Goal: Information Seeking & Learning: Check status

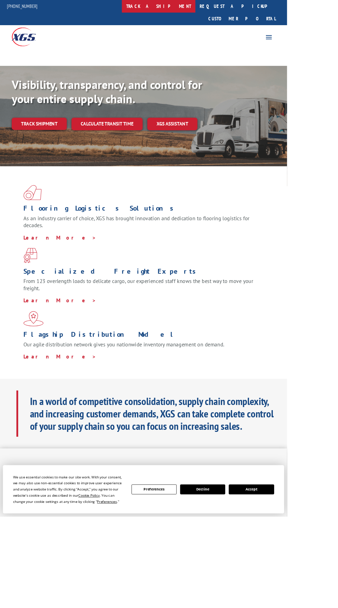
click at [205, 7] on link "track a shipment" at bounding box center [186, 7] width 87 height 15
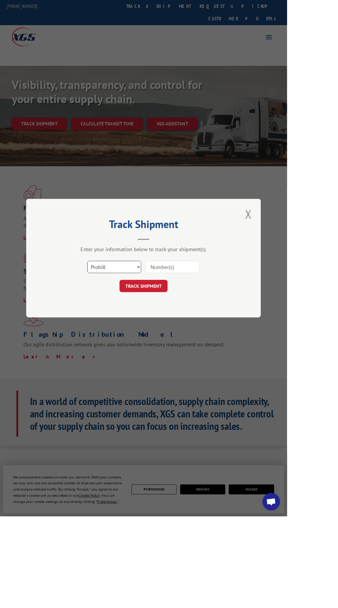
click at [166, 322] on select "Select category... Probill BOL PO" at bounding box center [134, 314] width 63 height 14
select select "po"
click at [133, 322] on select "Select category... Probill BOL PO" at bounding box center [134, 314] width 63 height 14
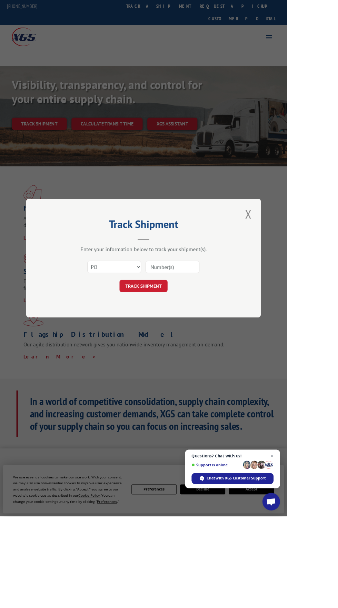
click at [235, 322] on input at bounding box center [202, 314] width 63 height 14
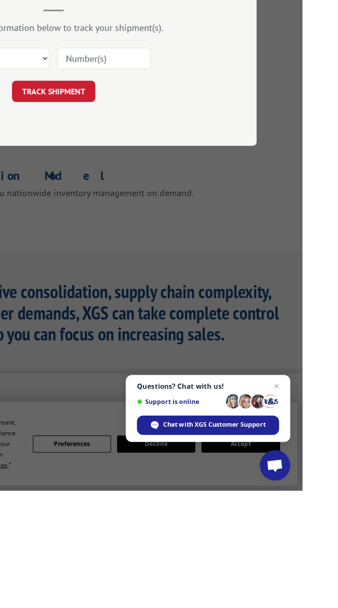
type input "293687824"
click at [197, 344] on button "TRACK SHIPMENT" at bounding box center [169, 337] width 57 height 14
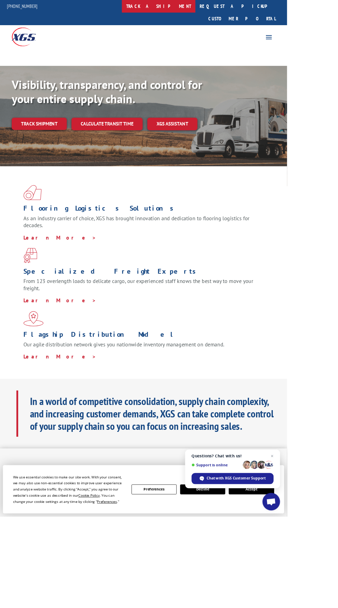
click at [199, 7] on link "track a shipment" at bounding box center [186, 7] width 87 height 15
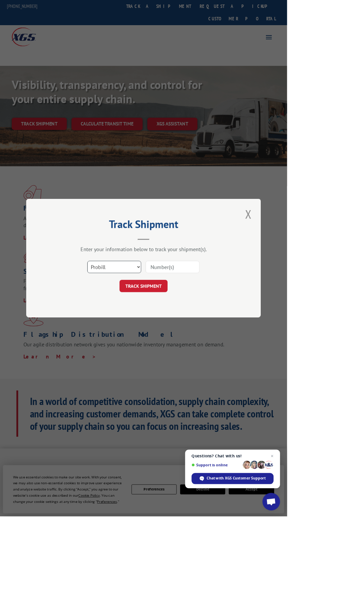
click at [159, 322] on select "Select category... Probill BOL PO" at bounding box center [134, 314] width 63 height 14
select select "po"
click at [133, 322] on select "Select category... Probill BOL PO" at bounding box center [134, 314] width 63 height 14
click at [235, 322] on input at bounding box center [202, 314] width 63 height 14
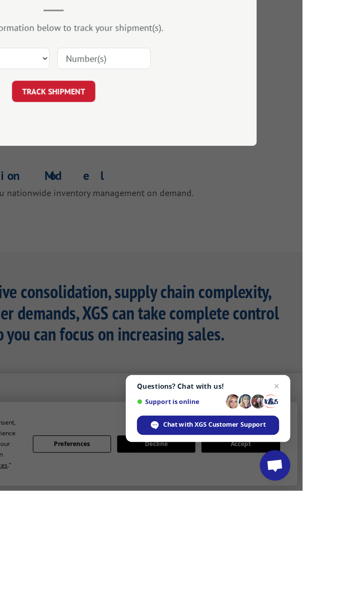
type input "293201356"
click at [192, 344] on button "TRACK SHIPMENT" at bounding box center [169, 337] width 57 height 14
